Goal: Transaction & Acquisition: Purchase product/service

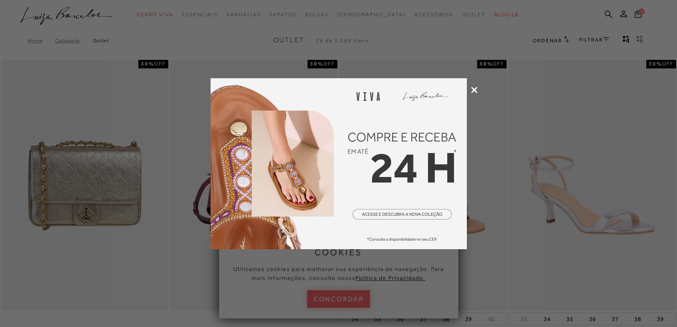
click at [406, 216] on img at bounding box center [338, 163] width 256 height 171
click at [475, 87] on icon at bounding box center [474, 90] width 6 height 6
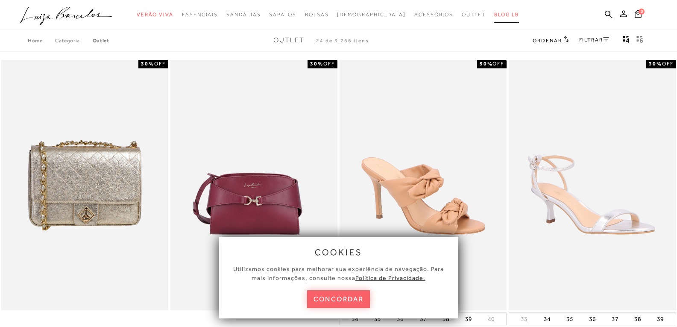
click at [494, 13] on span "BLOG LB" at bounding box center [506, 15] width 25 height 6
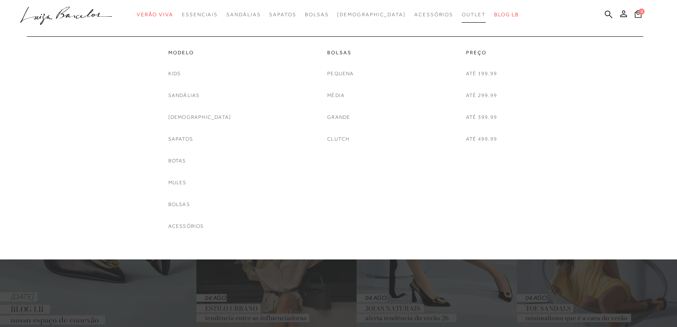
click at [461, 18] on link "Outlet" at bounding box center [473, 15] width 24 height 16
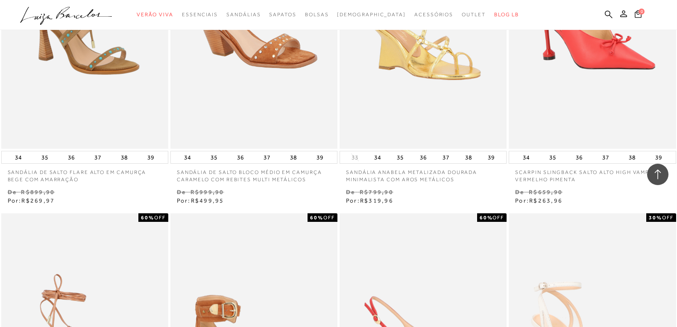
scroll to position [2988, 0]
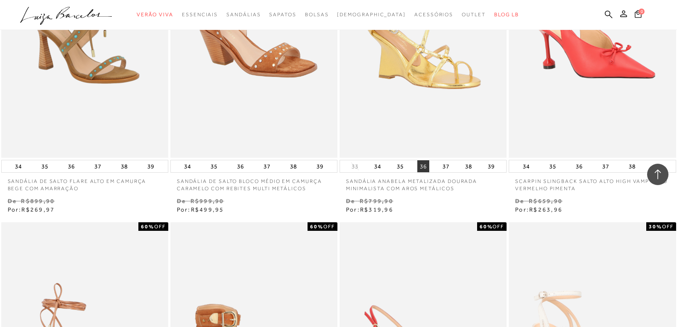
click at [427, 167] on button "36" at bounding box center [423, 166] width 12 height 12
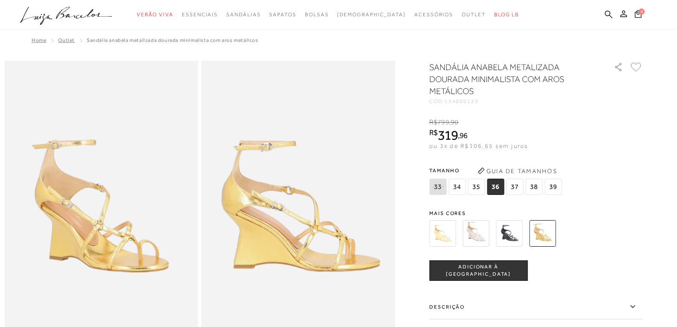
click at [476, 268] on span "ADICIONAR À [GEOGRAPHIC_DATA]" at bounding box center [477, 270] width 97 height 15
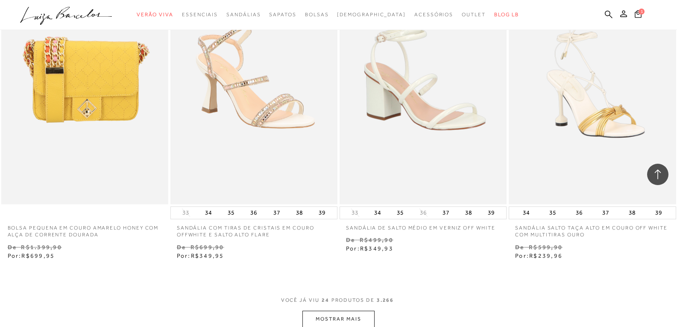
scroll to position [1671, 0]
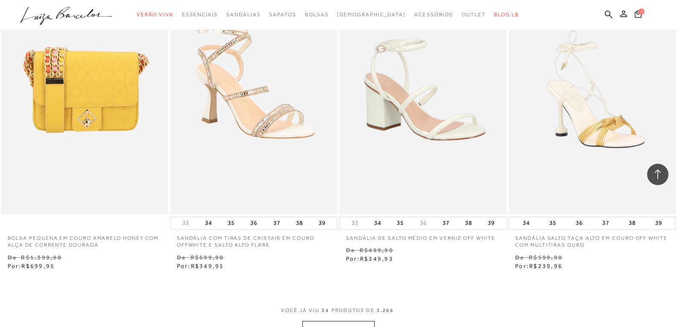
click at [344, 325] on button "MOSTRAR MAIS" at bounding box center [338, 329] width 72 height 17
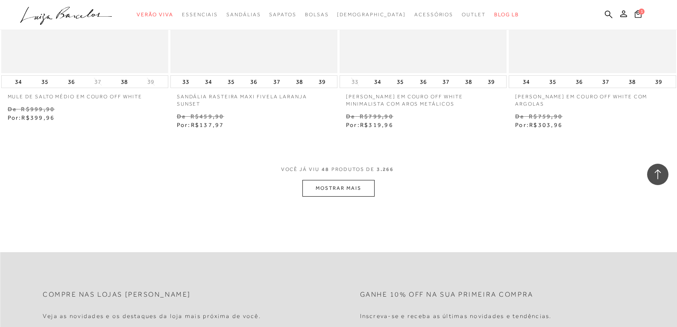
scroll to position [3720, 0]
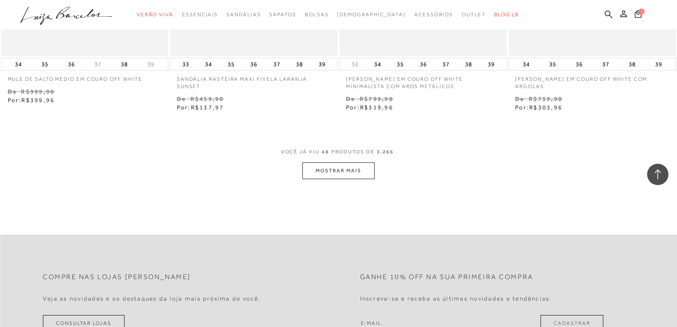
click at [345, 173] on button "MOSTRAR MAIS" at bounding box center [338, 170] width 72 height 17
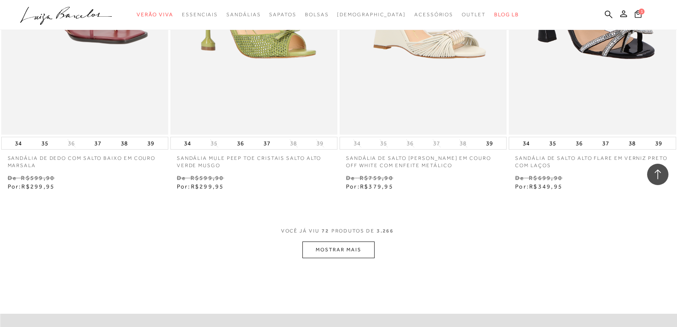
scroll to position [5598, 0]
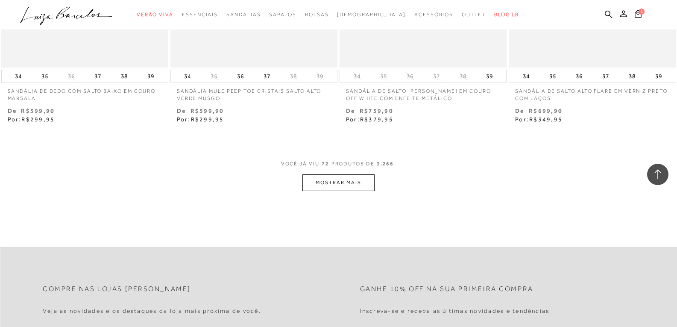
click at [314, 181] on button "MOSTRAR MAIS" at bounding box center [338, 182] width 72 height 17
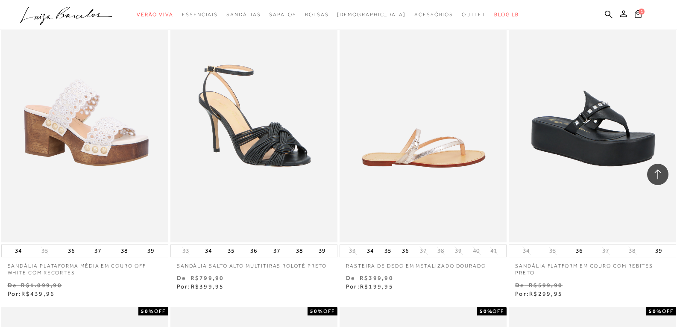
scroll to position [6067, 0]
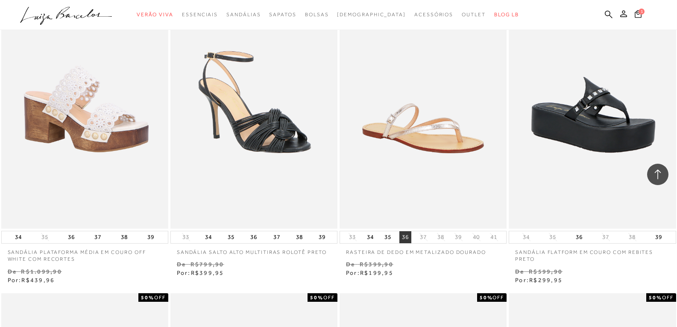
click at [407, 239] on button "36" at bounding box center [405, 237] width 12 height 12
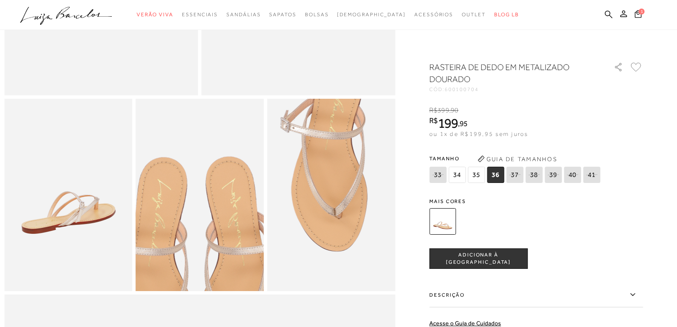
scroll to position [256, 0]
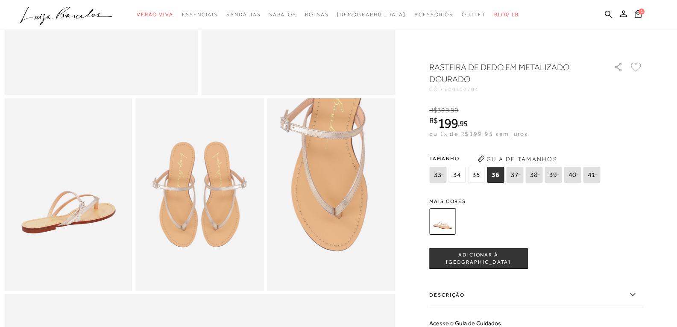
click at [475, 260] on span "ADICIONAR À [GEOGRAPHIC_DATA]" at bounding box center [477, 258] width 97 height 15
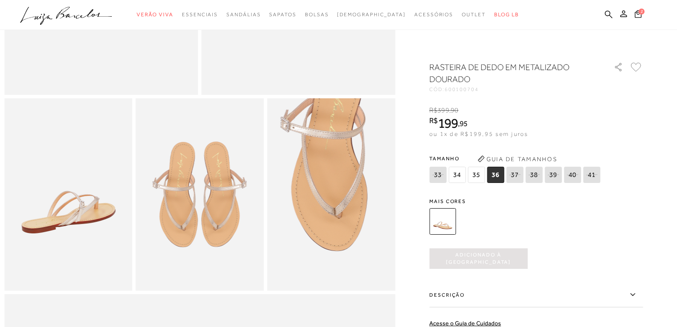
scroll to position [0, 0]
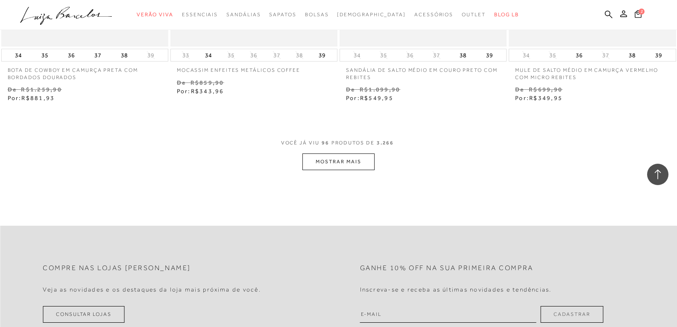
scroll to position [7518, 0]
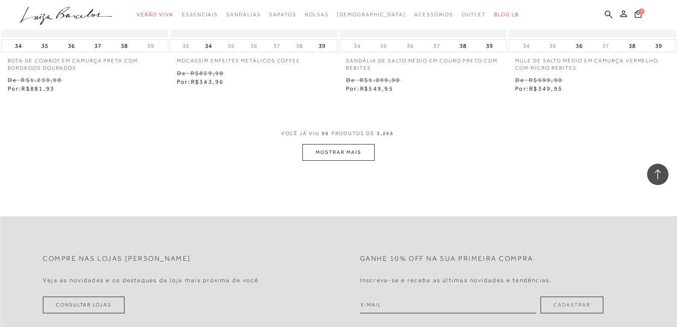
click at [344, 155] on button "MOSTRAR MAIS" at bounding box center [338, 152] width 72 height 17
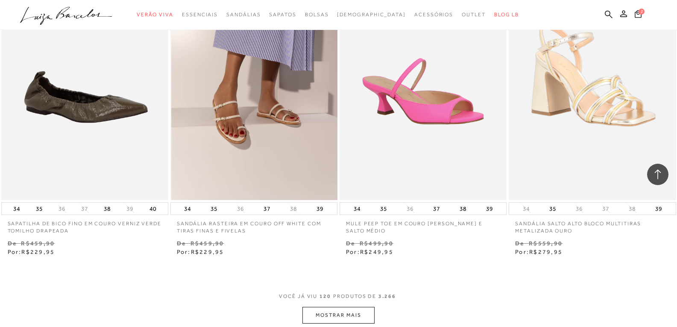
scroll to position [9226, 0]
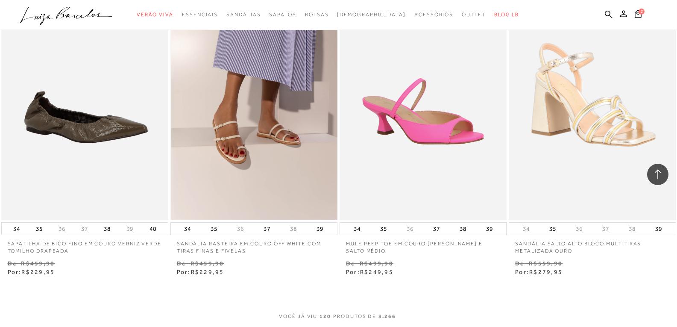
click at [218, 93] on img at bounding box center [254, 94] width 166 height 251
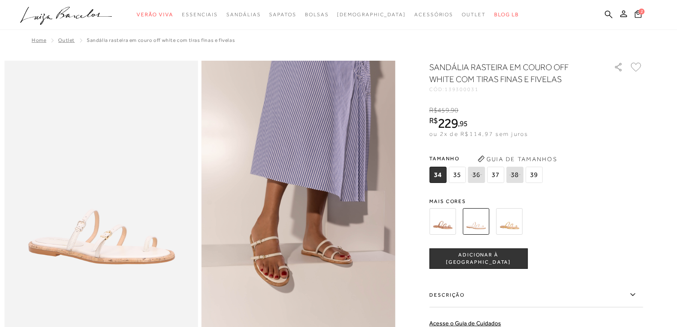
drag, startPoint x: 495, startPoint y: 177, endPoint x: 483, endPoint y: 191, distance: 18.4
click at [493, 177] on span "37" at bounding box center [495, 174] width 17 height 16
click at [468, 256] on span "ADICIONAR À [GEOGRAPHIC_DATA]" at bounding box center [477, 258] width 97 height 15
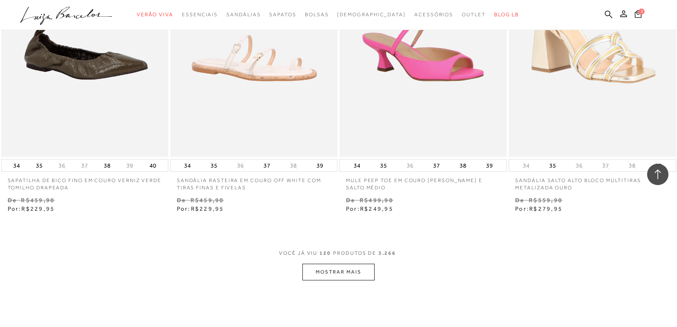
scroll to position [9311, 0]
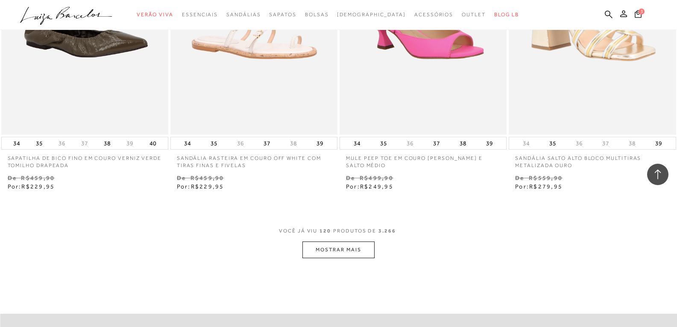
click at [359, 246] on button "MOSTRAR MAIS" at bounding box center [338, 249] width 72 height 17
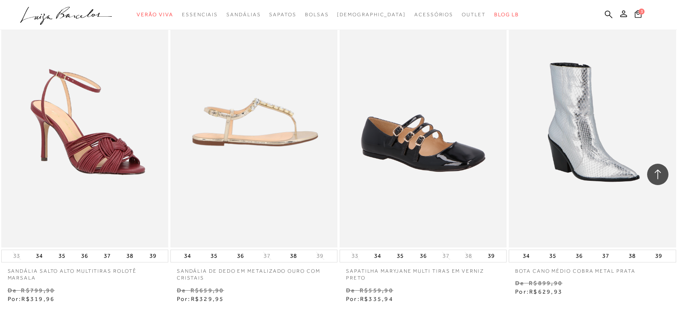
scroll to position [11104, 0]
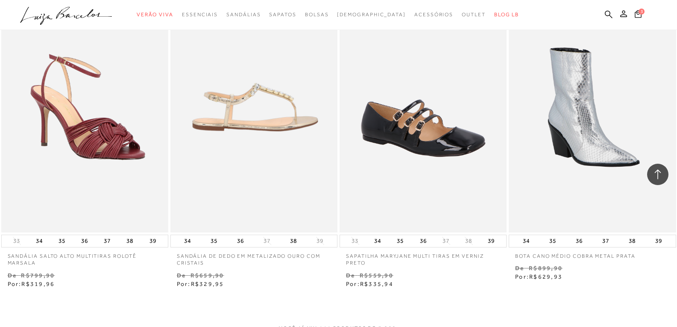
click at [253, 175] on img at bounding box center [254, 107] width 166 height 251
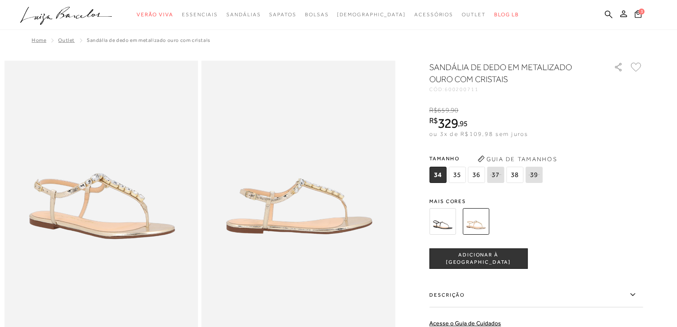
click at [479, 172] on span "36" at bounding box center [475, 174] width 17 height 16
click at [486, 258] on span "ADICIONAR À [GEOGRAPHIC_DATA]" at bounding box center [477, 258] width 97 height 15
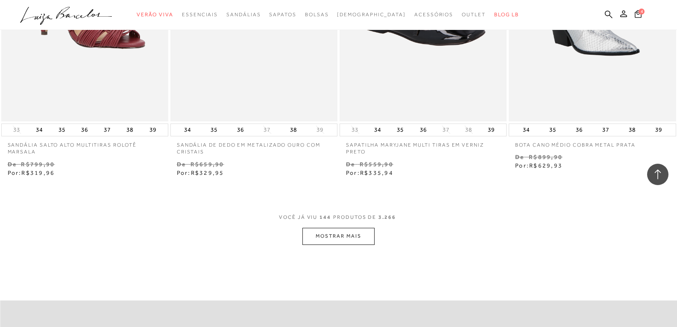
scroll to position [11232, 0]
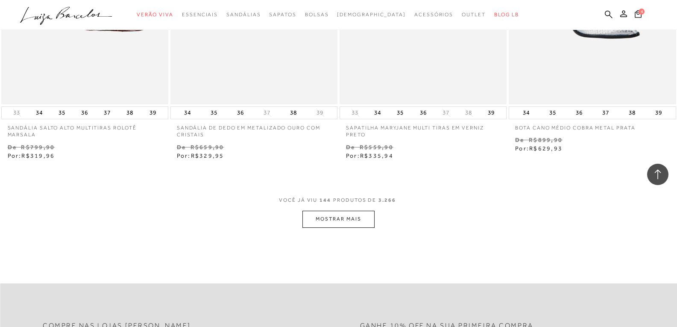
click at [361, 219] on button "MOSTRAR MAIS" at bounding box center [338, 218] width 72 height 17
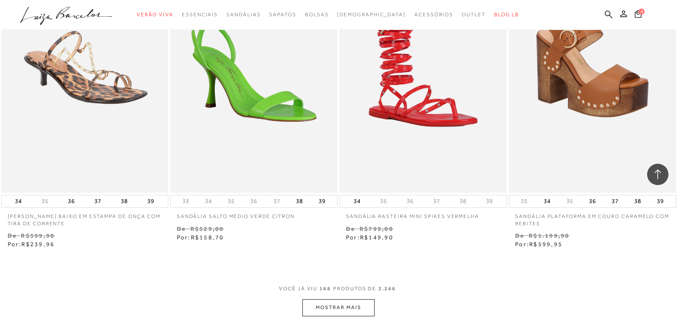
scroll to position [13110, 0]
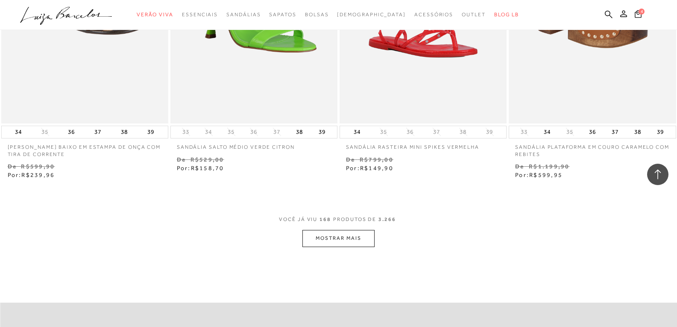
click at [330, 230] on button "MOSTRAR MAIS" at bounding box center [338, 238] width 72 height 17
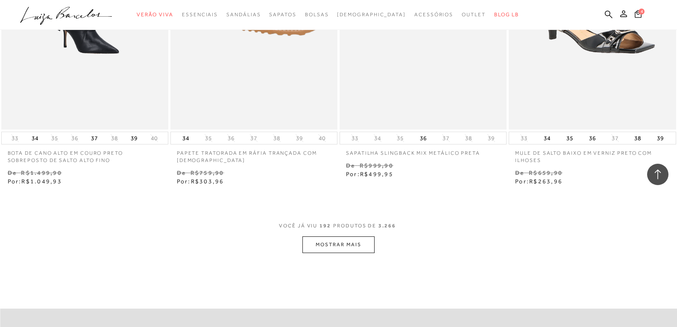
scroll to position [15031, 0]
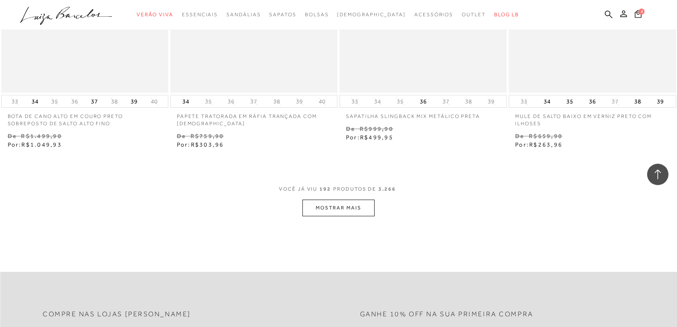
click at [344, 200] on button "MOSTRAR MAIS" at bounding box center [338, 207] width 72 height 17
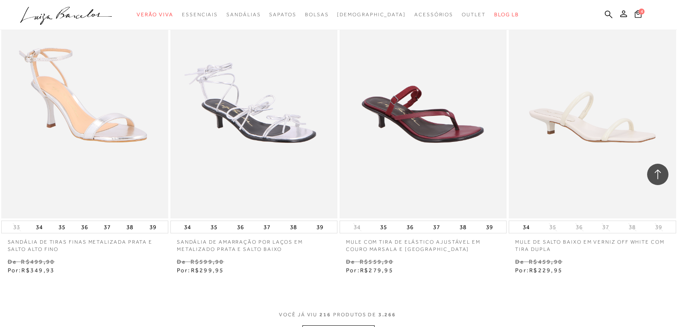
scroll to position [16823, 0]
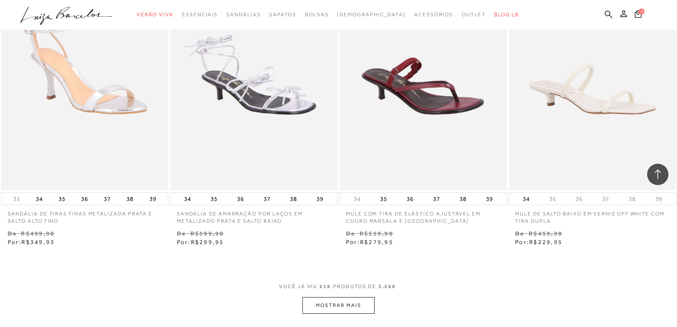
click at [358, 299] on button "MOSTRAR MAIS" at bounding box center [338, 305] width 72 height 17
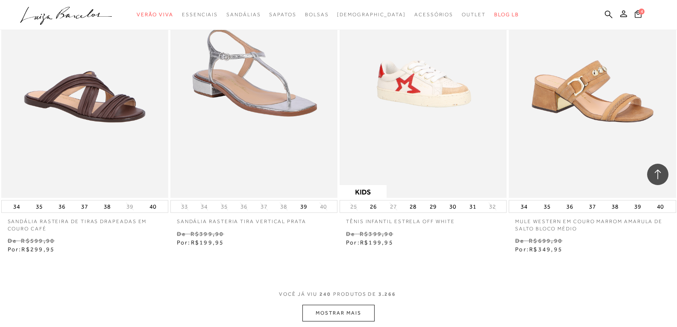
scroll to position [18744, 0]
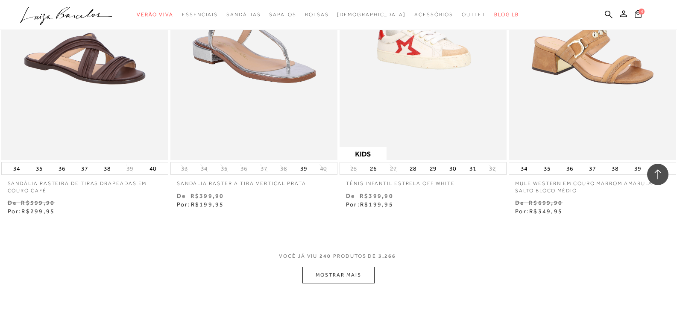
click at [312, 266] on button "MOSTRAR MAIS" at bounding box center [338, 274] width 72 height 17
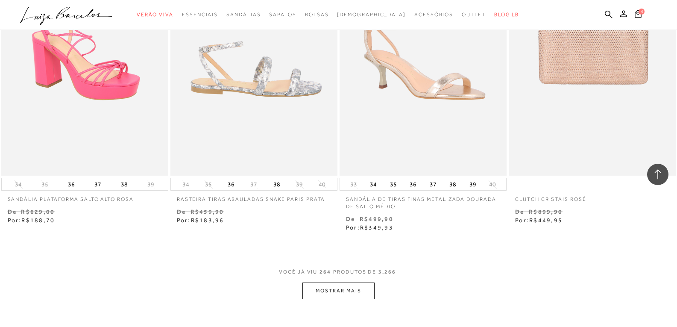
scroll to position [20707, 0]
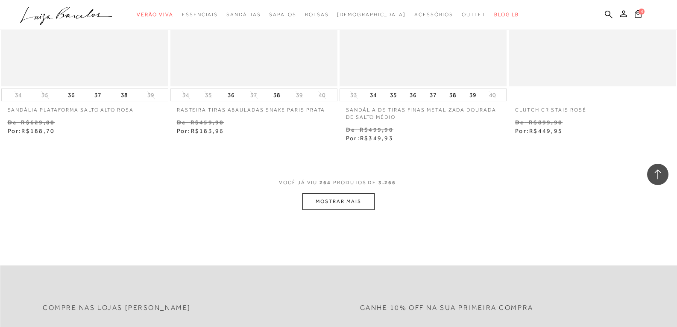
click at [348, 198] on button "MOSTRAR MAIS" at bounding box center [338, 201] width 72 height 17
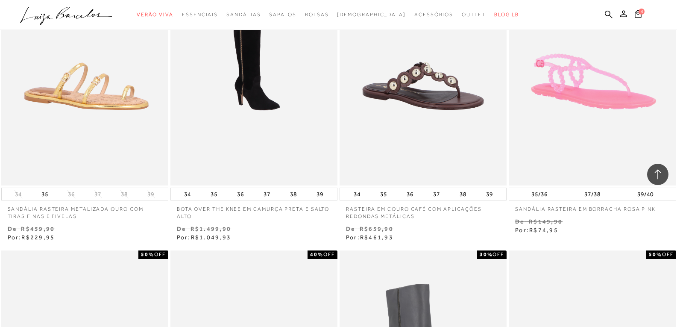
scroll to position [21561, 0]
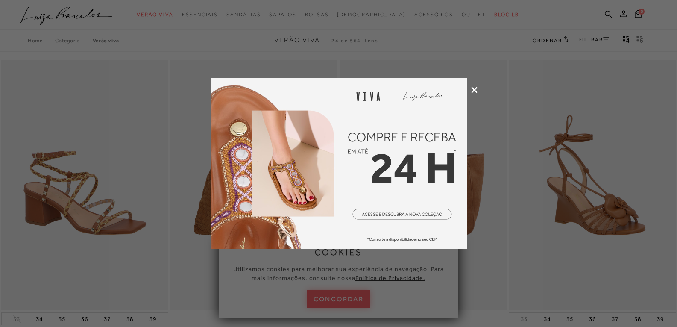
click at [473, 90] on icon at bounding box center [474, 90] width 6 height 6
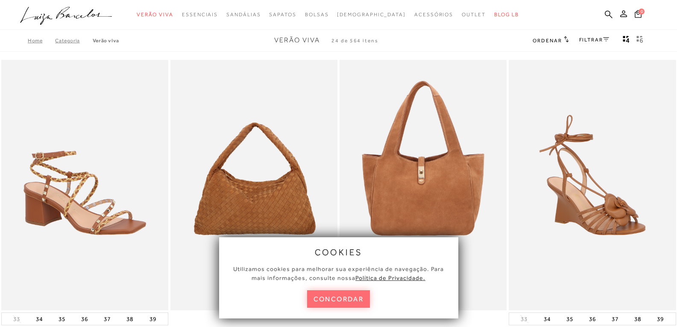
click at [358, 305] on button "concordar" at bounding box center [338, 298] width 63 height 17
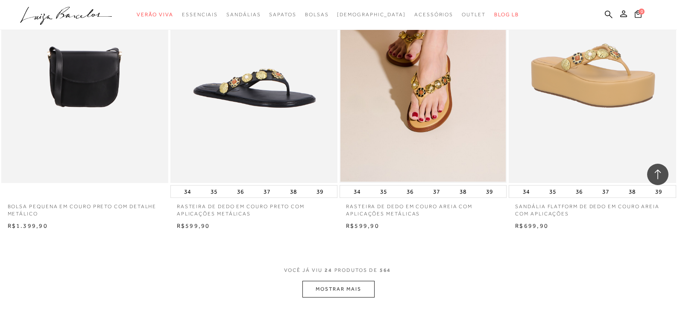
scroll to position [1622, 0]
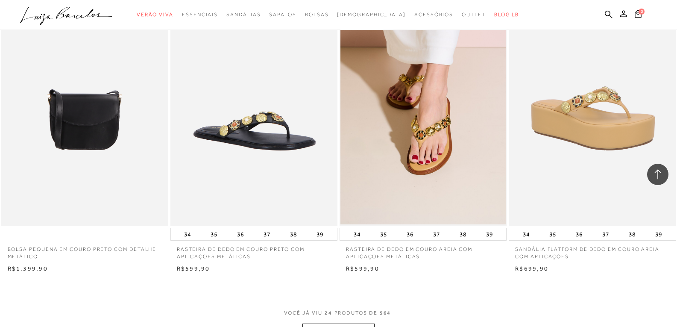
click at [286, 145] on img at bounding box center [254, 100] width 166 height 251
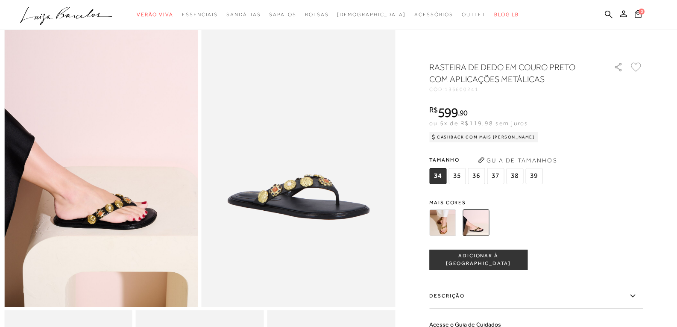
scroll to position [43, 0]
